Goal: Task Accomplishment & Management: Use online tool/utility

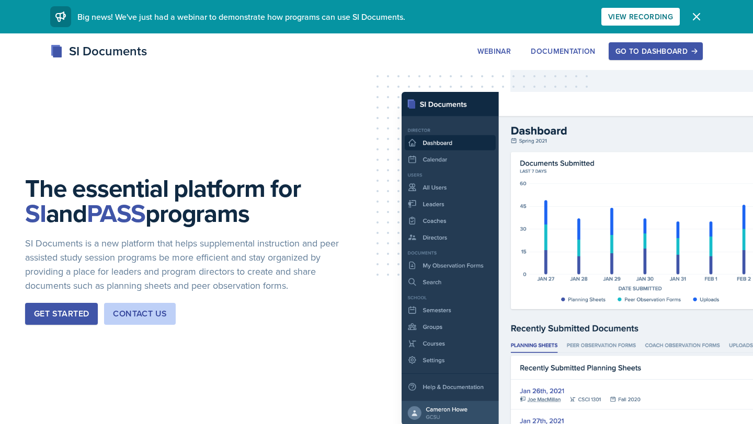
click at [661, 52] on div "Go to Dashboard" at bounding box center [655, 51] width 80 height 8
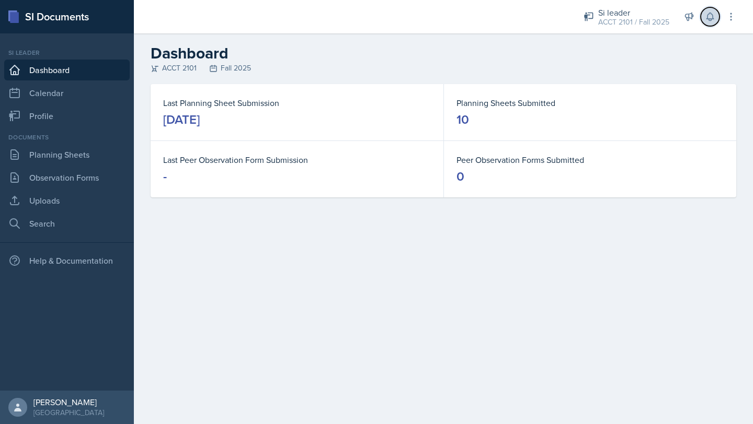
click at [706, 15] on icon at bounding box center [709, 16] width 10 height 10
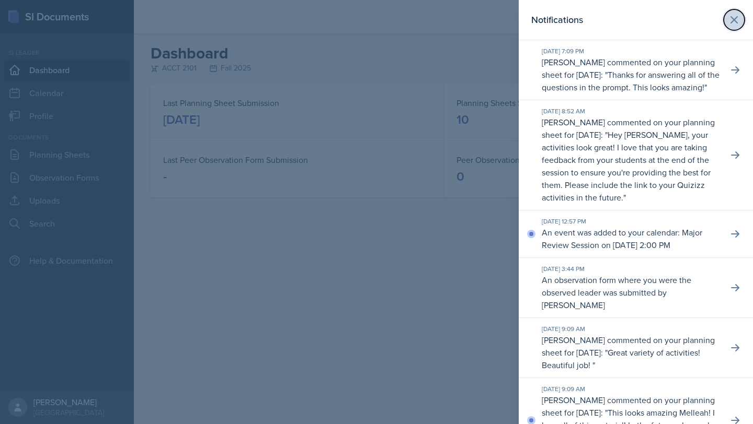
click at [735, 24] on icon at bounding box center [733, 20] width 13 height 13
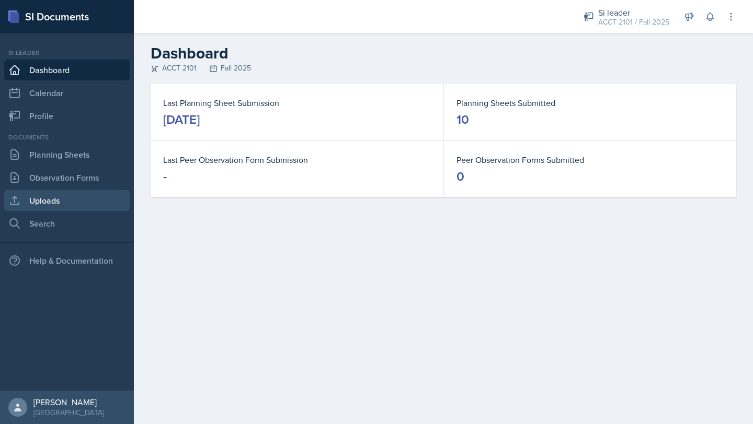
click at [42, 190] on div "Documents Planning Sheets Observation Forms Uploads Search" at bounding box center [66, 183] width 125 height 101
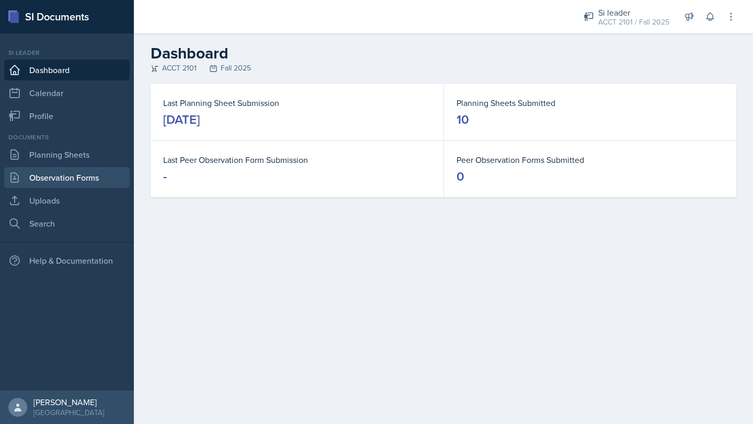
click at [45, 178] on link "Observation Forms" at bounding box center [66, 177] width 125 height 21
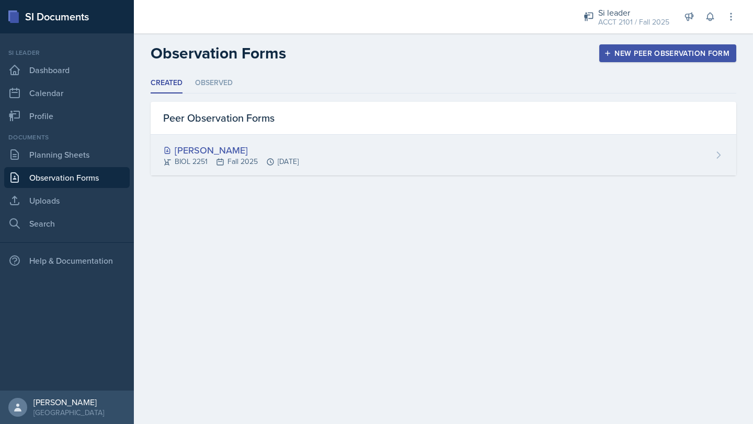
click at [347, 158] on div "[PERSON_NAME] BIOL 2251 Fall 2025 [DATE]" at bounding box center [443, 155] width 585 height 41
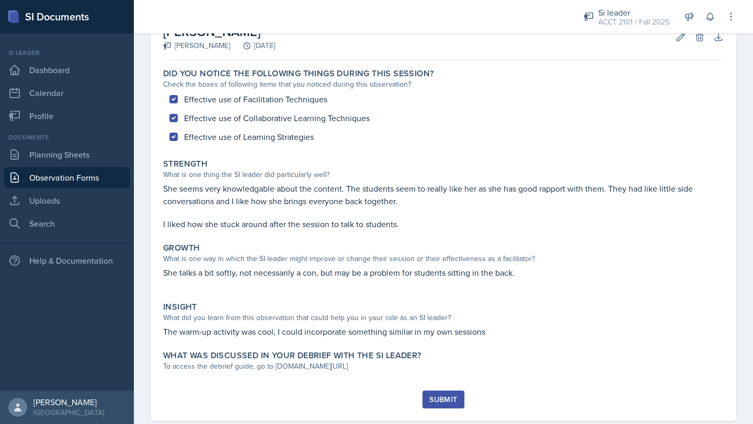
scroll to position [90, 0]
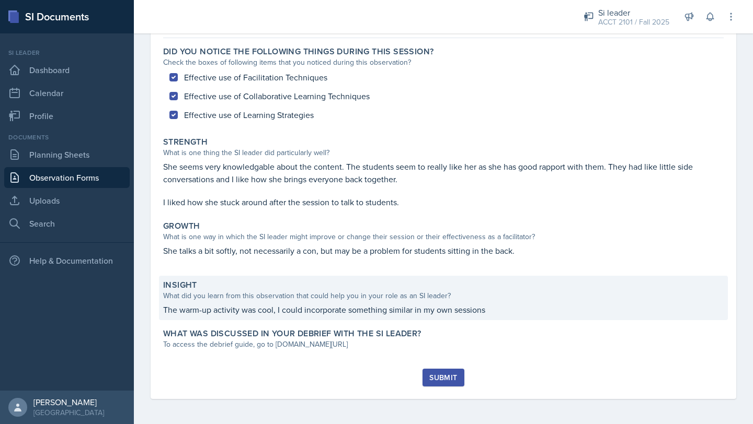
click at [383, 306] on p "The warm-up activity was cool, I could incorporate something similar in my own …" at bounding box center [443, 310] width 560 height 13
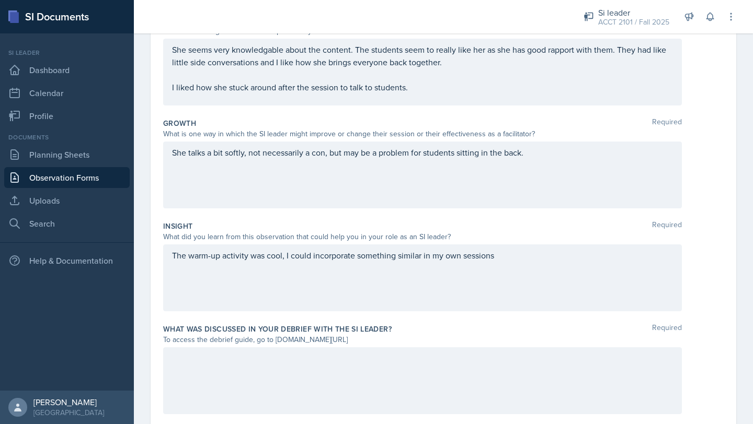
scroll to position [211, 0]
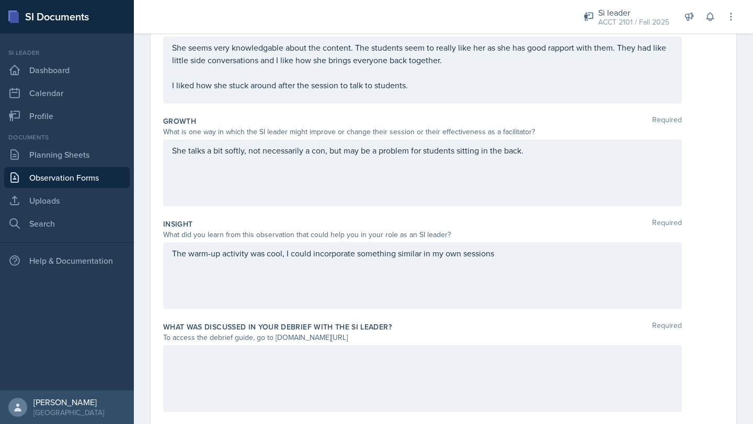
click at [501, 260] on div "The warm-up activity was cool, I could incorporate something similar in my own …" at bounding box center [422, 275] width 518 height 67
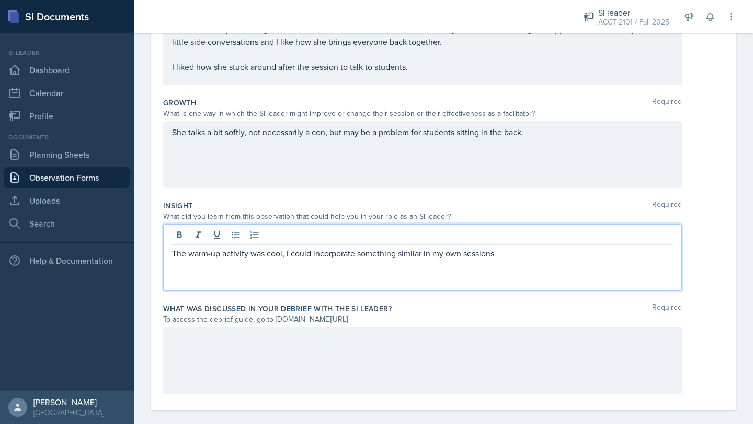
click at [501, 260] on div "The warm-up activity was cool, I could incorporate something similar in my own …" at bounding box center [422, 257] width 518 height 67
click at [504, 249] on p "The warm-up activity was cool, I could incorporate something similar in my own …" at bounding box center [422, 253] width 501 height 13
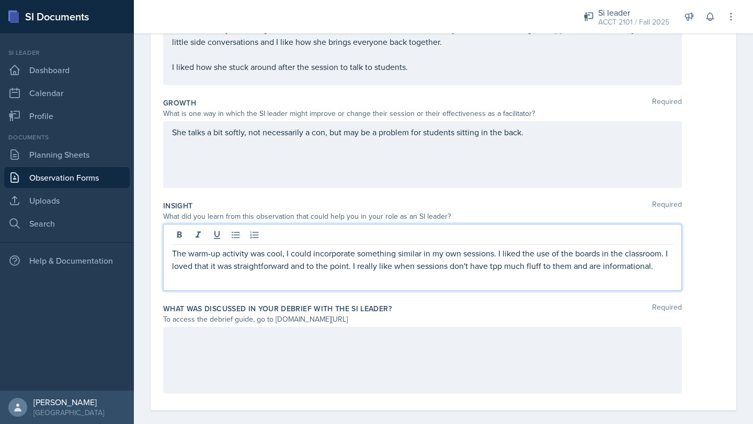
click at [445, 265] on p "The warm-up activity was cool, I could incorporate something similar in my own …" at bounding box center [422, 259] width 501 height 25
click at [494, 265] on p "The warm-up activity was cool, I could incorporate something similar in my own …" at bounding box center [422, 259] width 501 height 25
click at [666, 264] on p "The warm-up activity was cool, I could incorporate something similar in my own …" at bounding box center [422, 259] width 501 height 25
click at [537, 288] on div "The warm-up activity was cool, I could incorporate something similar in my own …" at bounding box center [422, 257] width 518 height 67
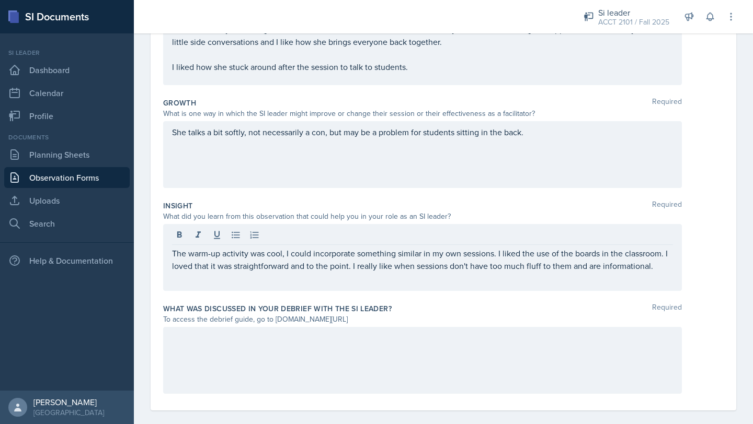
click at [398, 369] on div at bounding box center [422, 360] width 518 height 67
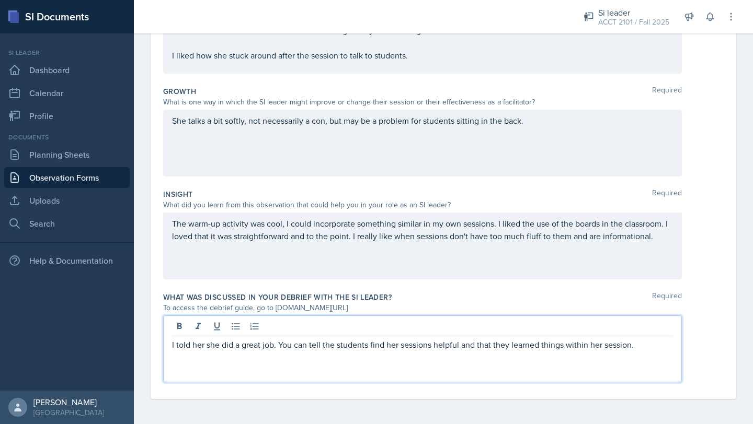
click at [555, 137] on div "She talks a bit softly, not necessarily a con, but may be a problem for student…" at bounding box center [422, 126] width 501 height 25
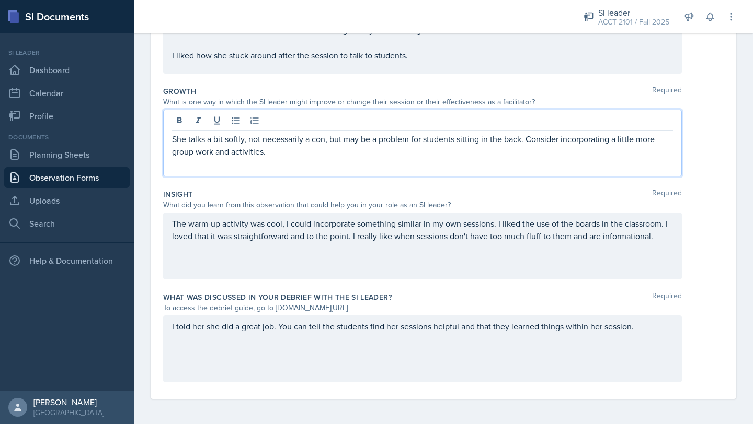
click at [461, 175] on div "She talks a bit softly, not necessarily a con, but may be a problem for student…" at bounding box center [422, 143] width 518 height 67
click at [273, 160] on p at bounding box center [422, 164] width 501 height 13
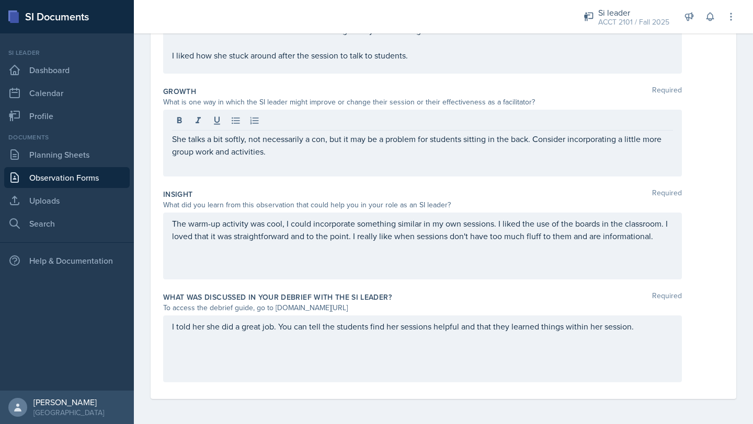
click at [290, 174] on div "She talks a bit softly, not necessarily a con, but it may be a problem for stud…" at bounding box center [422, 143] width 518 height 67
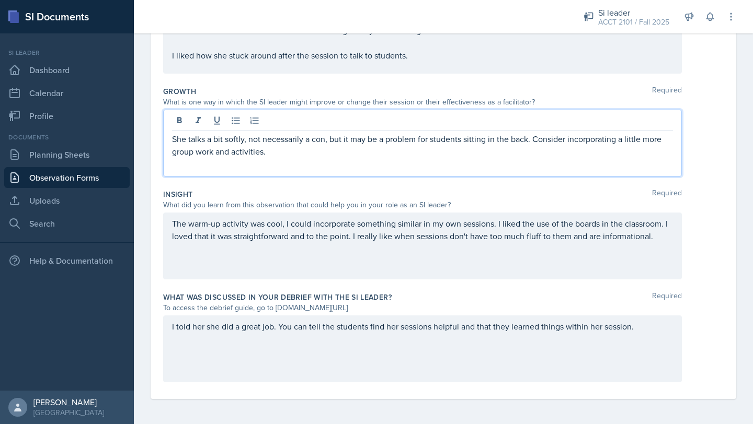
click at [279, 158] on p at bounding box center [422, 164] width 501 height 13
click at [278, 151] on p "She talks a bit softly, not necessarily a con, but it may be a problem for stud…" at bounding box center [422, 145] width 501 height 25
click at [642, 334] on div "I told her she did a great job. You can tell the students find her sessions hel…" at bounding box center [422, 349] width 518 height 67
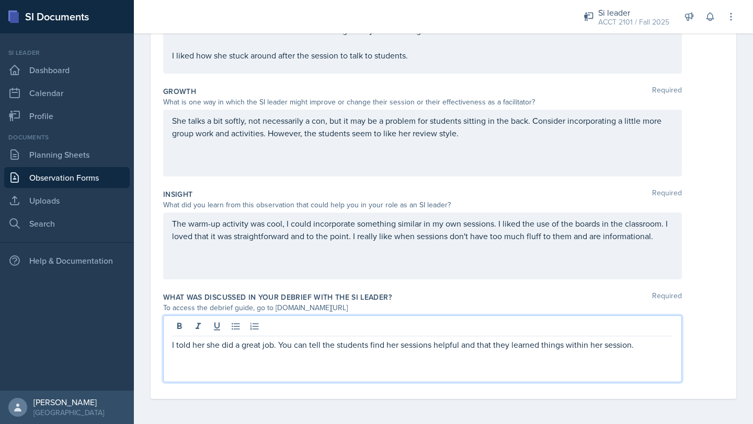
scroll to position [0, 0]
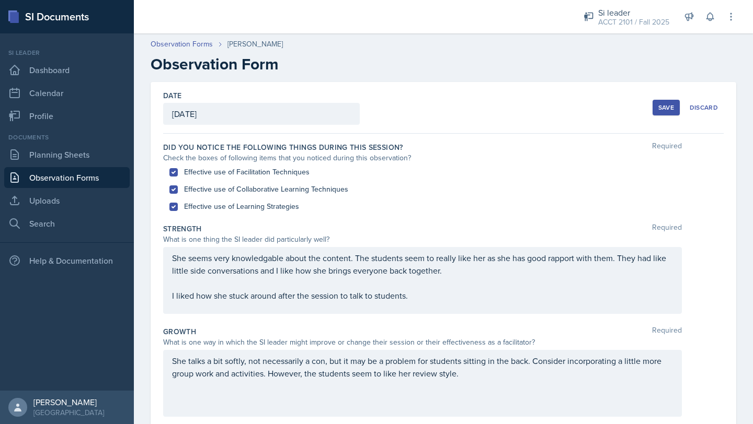
click at [667, 105] on div "Save" at bounding box center [666, 107] width 16 height 8
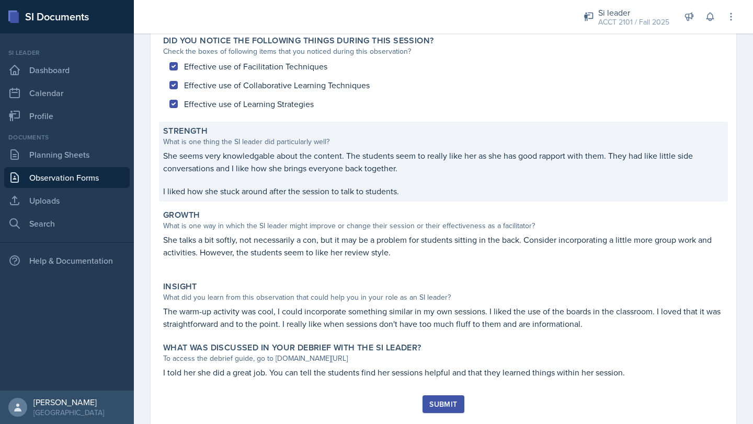
scroll to position [98, 0]
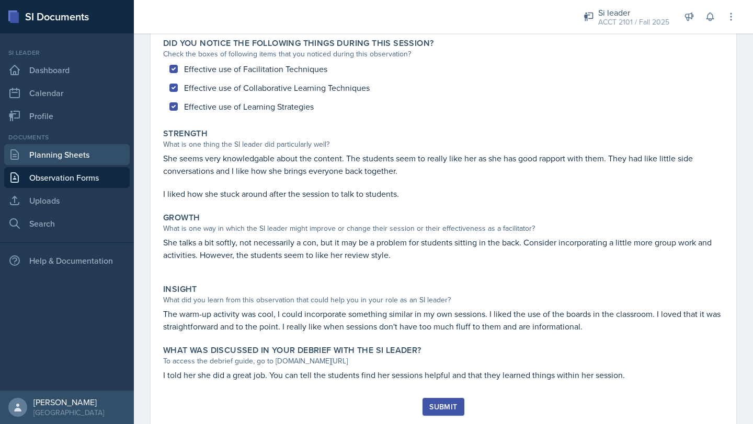
click at [103, 154] on link "Planning Sheets" at bounding box center [66, 154] width 125 height 21
